Goal: Transaction & Acquisition: Purchase product/service

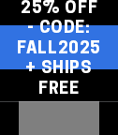
select select "**********"
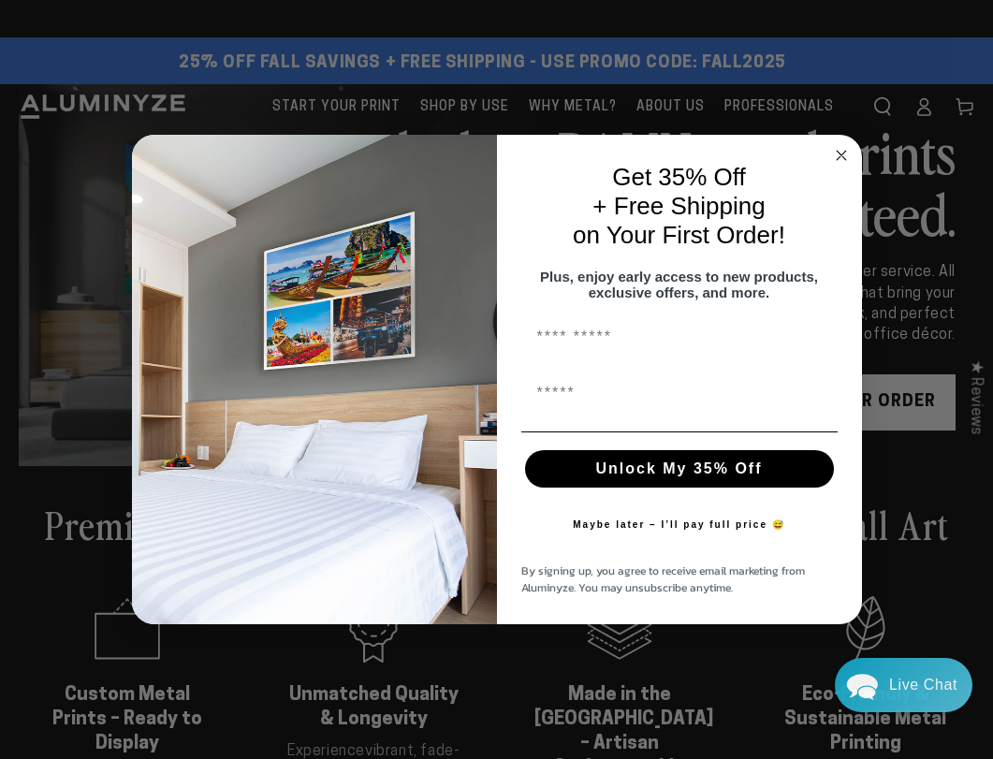
click at [117, 134] on circle "Close dialog" at bounding box center [841, 155] width 22 height 22
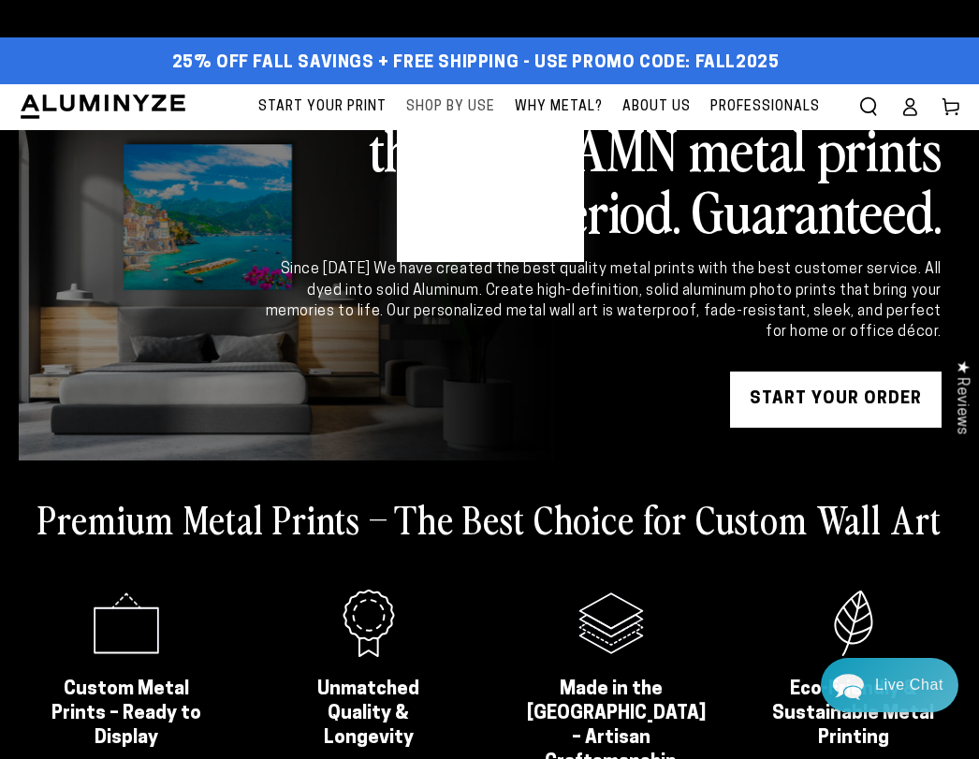
click at [117, 101] on span "Shop By Use" at bounding box center [450, 106] width 89 height 23
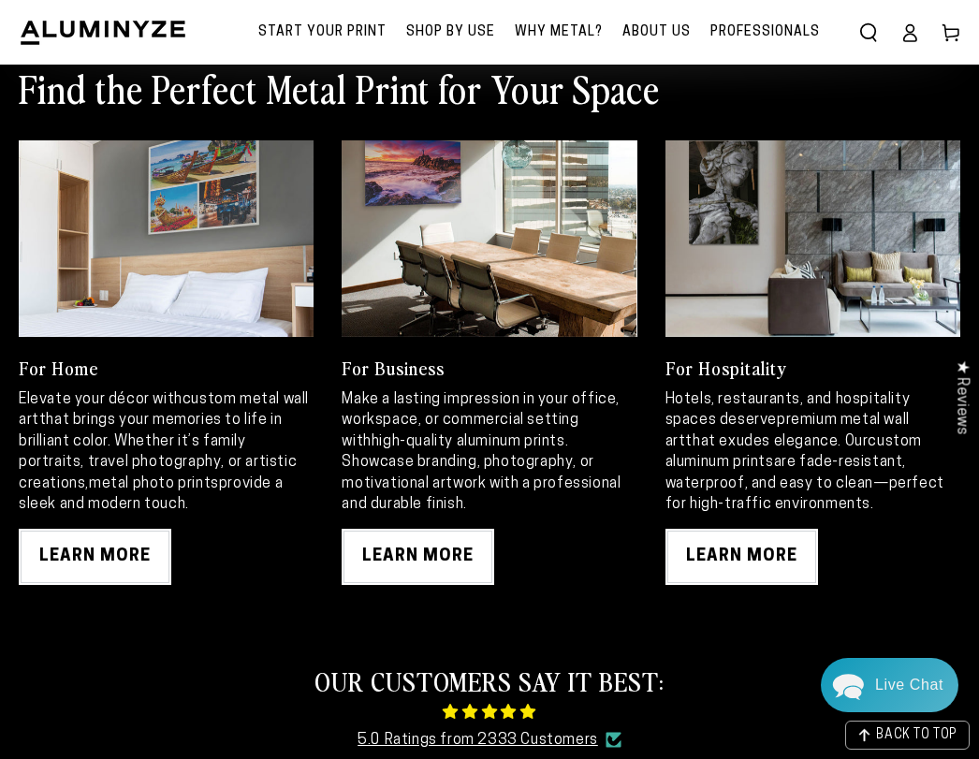
click at [421, 589] on div "Find the Perfect Metal Print for Your Space For Home Elevate your décor with cu…" at bounding box center [489, 324] width 979 height 588
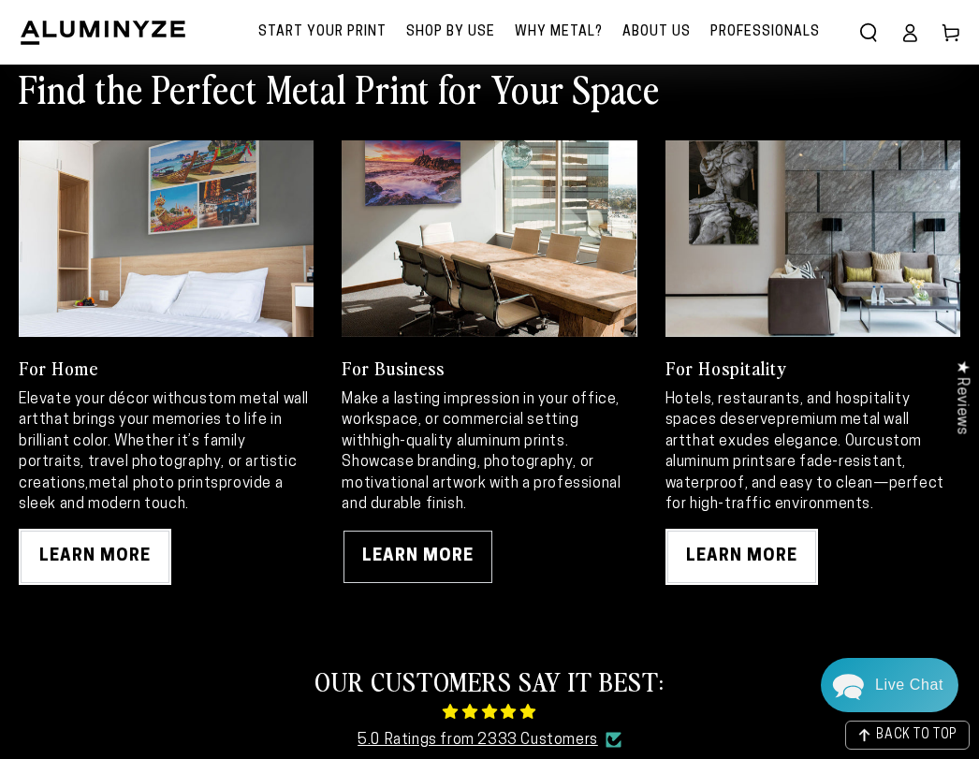
click at [453, 563] on link "LEARN MORE" at bounding box center [417, 557] width 153 height 56
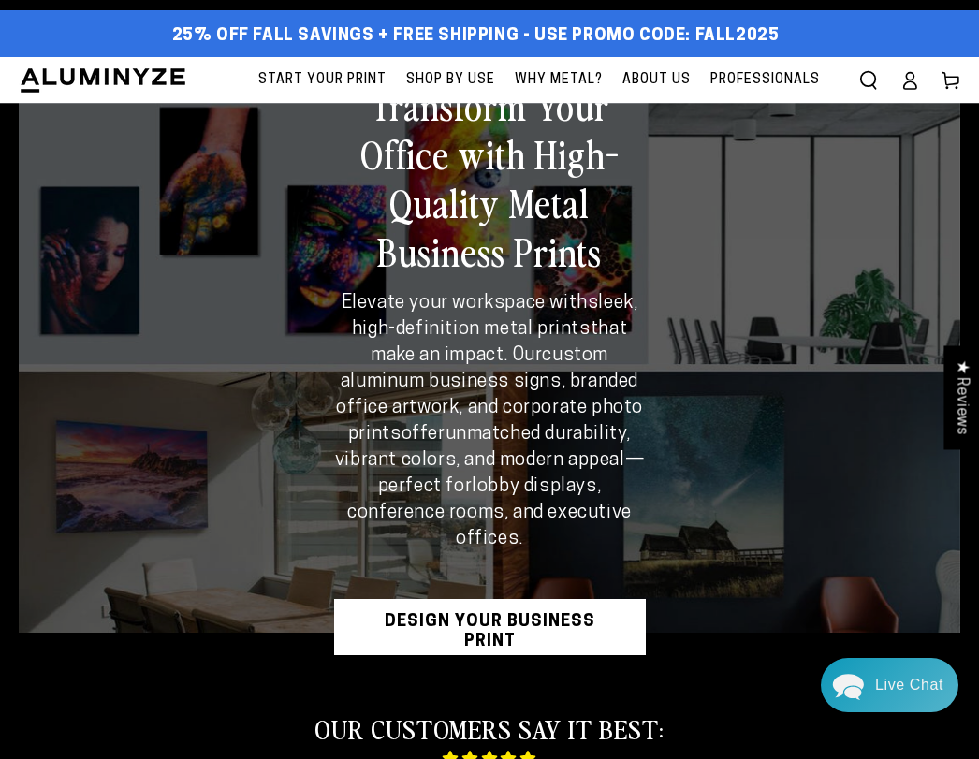
click at [951, 77] on use at bounding box center [950, 80] width 16 height 17
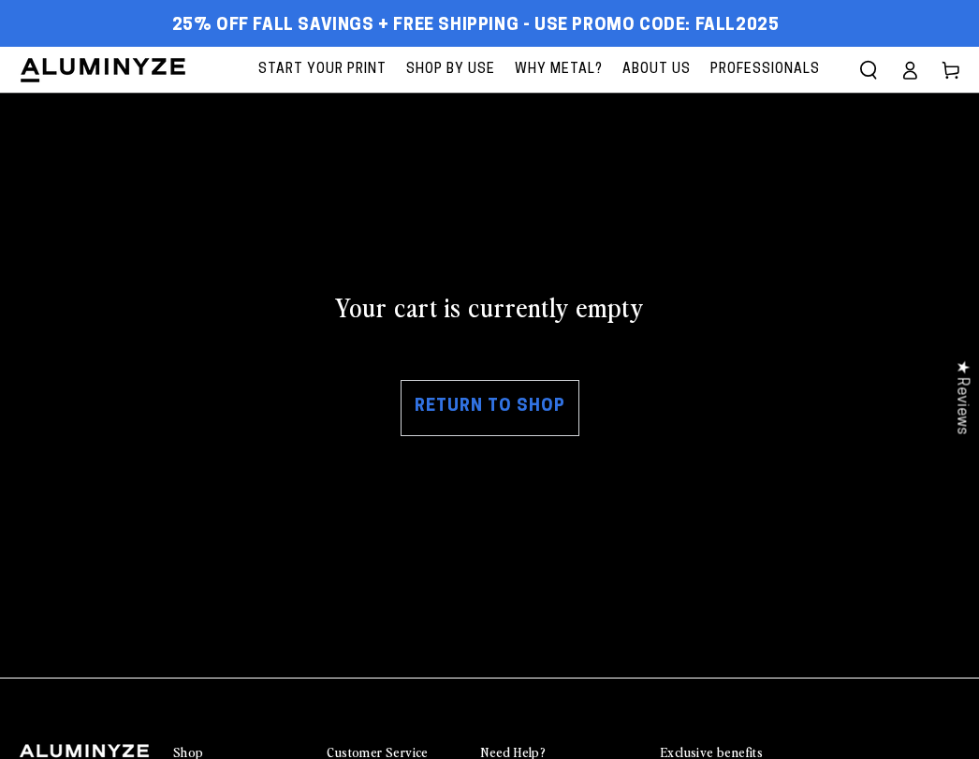
click at [501, 415] on link "Return to shop" at bounding box center [489, 408] width 179 height 56
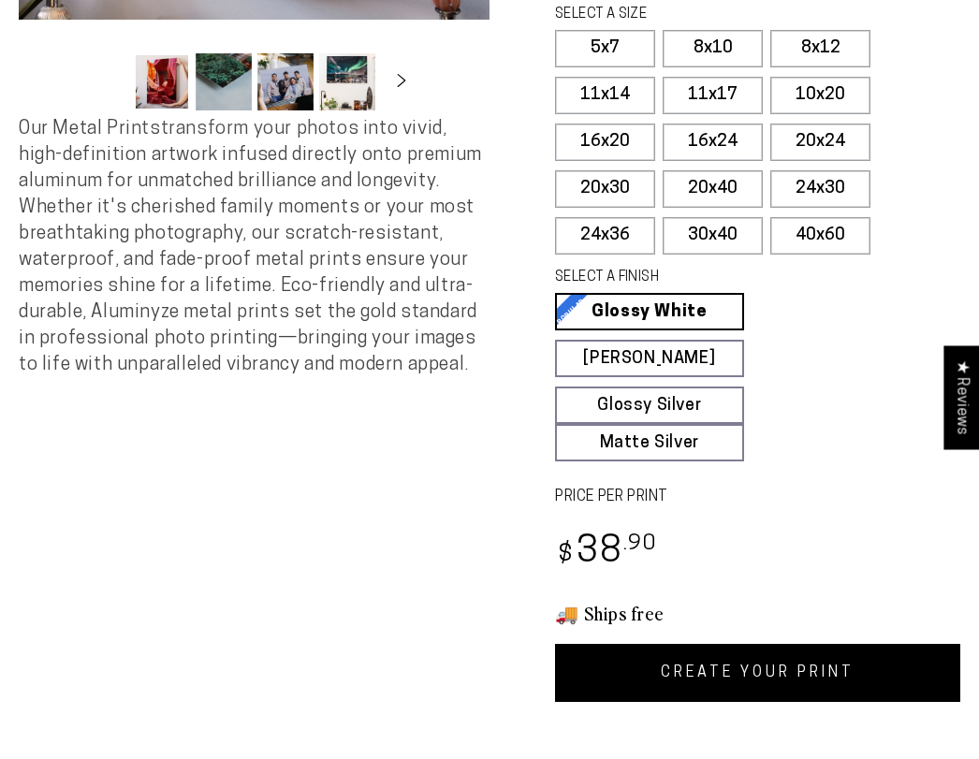
scroll to position [561, 0]
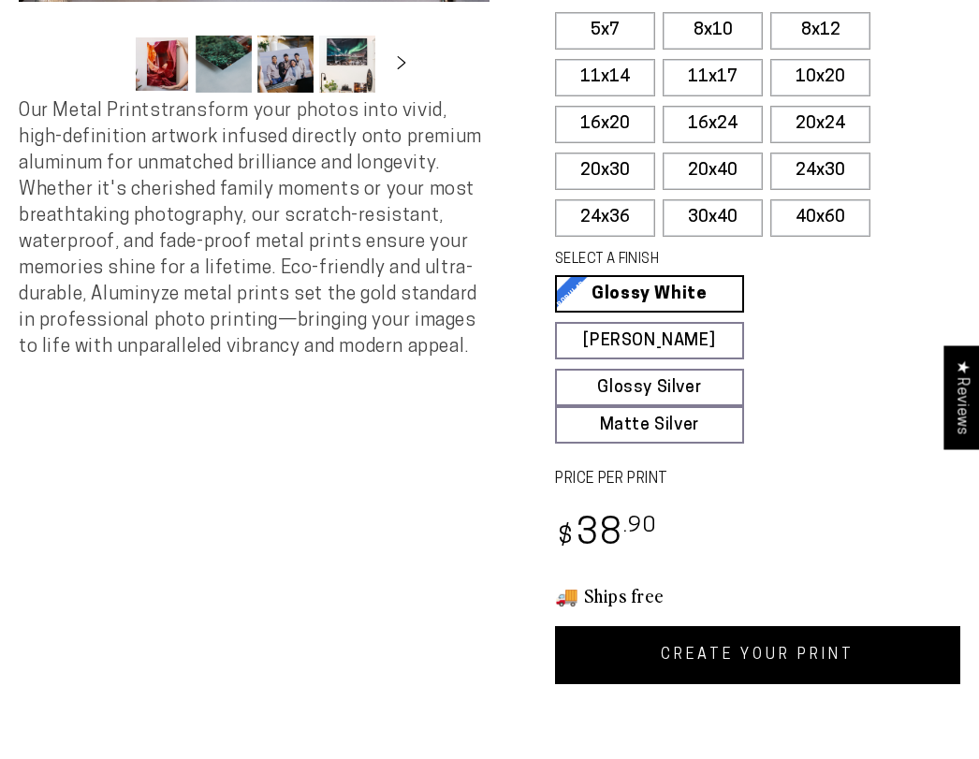
select select "**********"
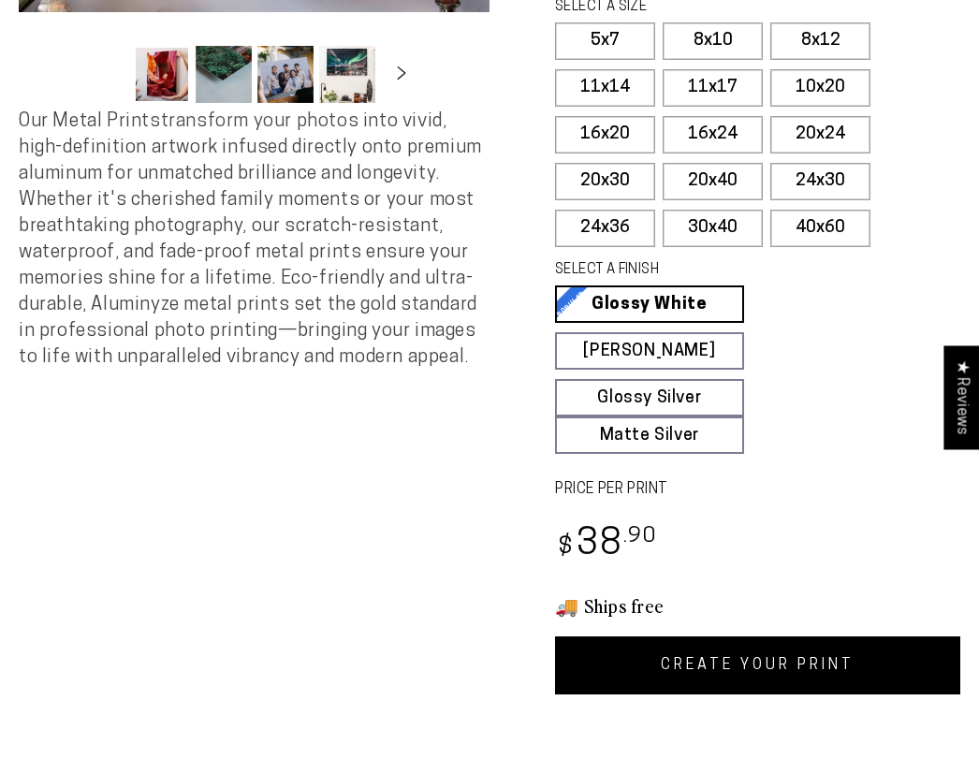
scroll to position [0, 0]
click at [709, 653] on link "CREATE YOUR PRINT" at bounding box center [757, 665] width 405 height 58
